Goal: Task Accomplishment & Management: Manage account settings

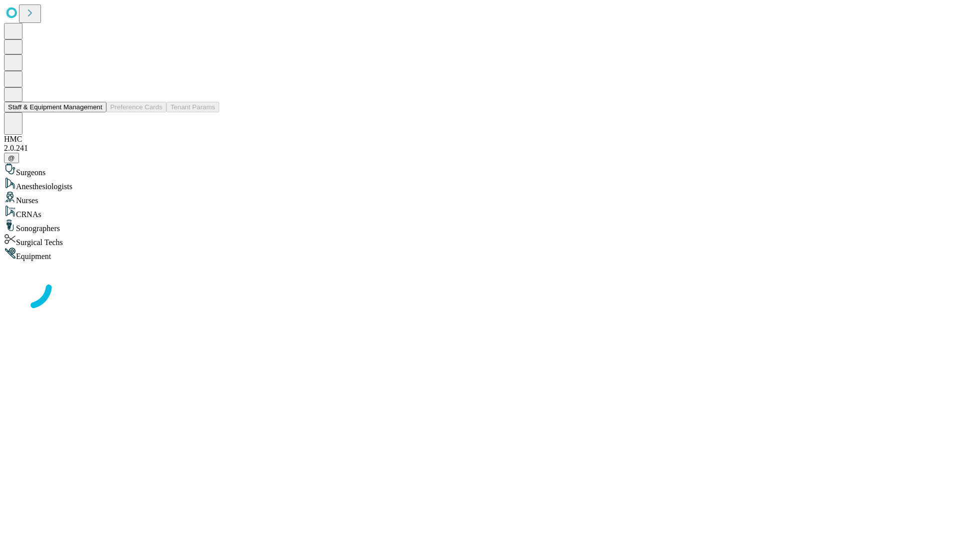
click at [95, 112] on button "Staff & Equipment Management" at bounding box center [55, 107] width 102 height 10
